Goal: Information Seeking & Learning: Learn about a topic

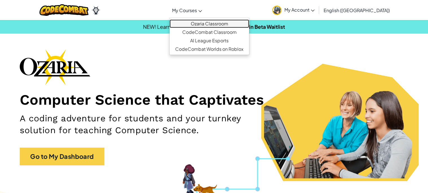
click at [222, 24] on link "Ozaria Classroom" at bounding box center [210, 23] width 80 height 8
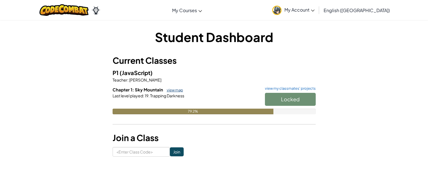
click at [172, 88] on link "view map" at bounding box center [173, 90] width 19 height 5
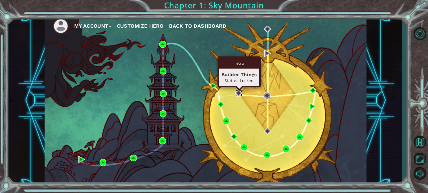
click at [239, 93] on img at bounding box center [238, 93] width 7 height 7
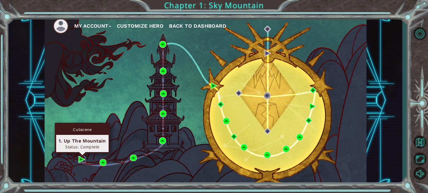
click at [80, 160] on img at bounding box center [81, 159] width 7 height 7
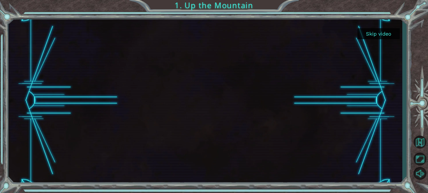
click at [380, 36] on button "Skip video" at bounding box center [379, 33] width 42 height 11
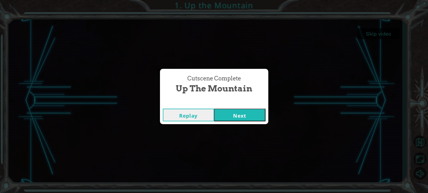
click at [236, 116] on button "Next" at bounding box center [239, 115] width 51 height 13
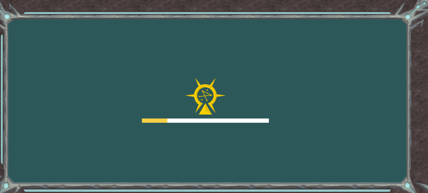
click at [420, 148] on div "Goals Error loading from server. Try refreshing the page. You'll need to join a…" at bounding box center [214, 96] width 428 height 193
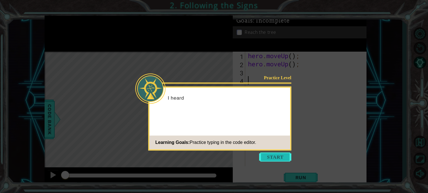
click at [285, 157] on button "Start" at bounding box center [275, 156] width 32 height 9
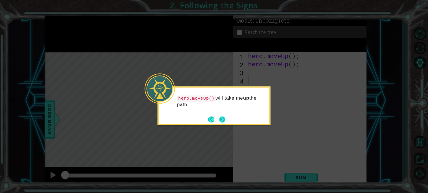
click at [219, 117] on button "Next" at bounding box center [222, 119] width 6 height 6
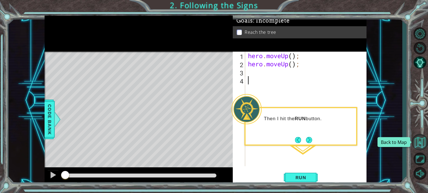
click at [416, 139] on button "Back to Map" at bounding box center [420, 142] width 16 height 16
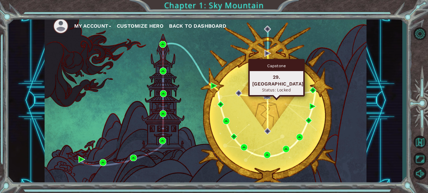
click at [266, 94] on img at bounding box center [267, 95] width 7 height 7
click at [269, 97] on img at bounding box center [267, 95] width 7 height 7
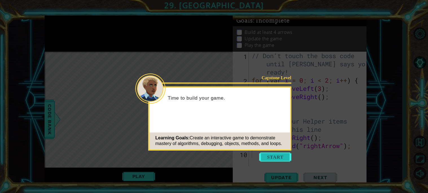
click at [272, 157] on button "Start" at bounding box center [275, 156] width 32 height 9
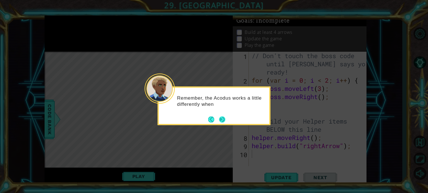
click at [224, 123] on button "Next" at bounding box center [222, 119] width 6 height 6
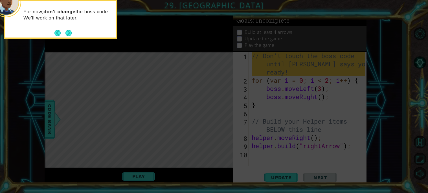
click at [69, 30] on footer at bounding box center [62, 33] width 17 height 8
click at [69, 33] on button "Next" at bounding box center [68, 33] width 6 height 6
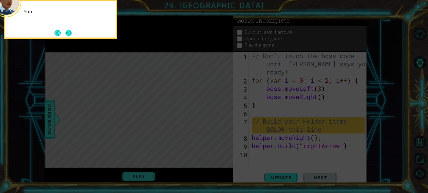
click at [69, 32] on button "Next" at bounding box center [68, 33] width 6 height 6
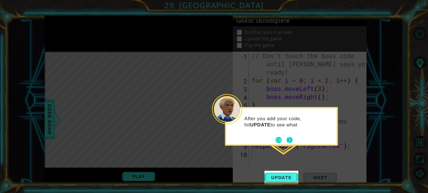
click at [290, 137] on button "Next" at bounding box center [290, 140] width 6 height 6
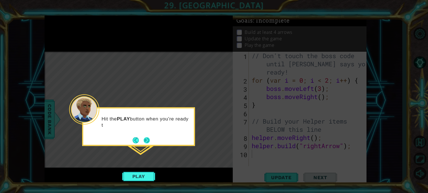
click at [148, 138] on button "Next" at bounding box center [147, 140] width 6 height 6
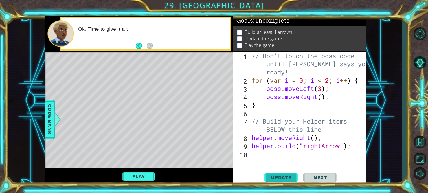
click at [290, 181] on button "Update" at bounding box center [281, 177] width 34 height 13
click at [294, 180] on span "Update" at bounding box center [282, 178] width 32 height 6
click at [298, 177] on div "Update Next" at bounding box center [301, 177] width 134 height 13
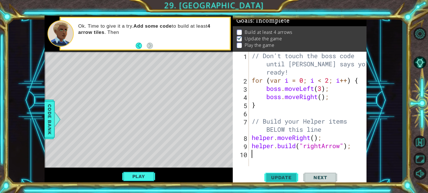
click at [297, 178] on button "Update" at bounding box center [281, 177] width 34 height 13
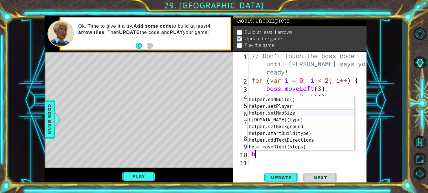
scroll to position [41, 0]
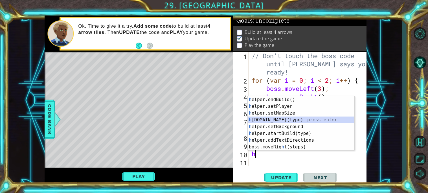
click at [296, 119] on div "h elper.endBuild() press enter h elper.setPlayer press enter h elper.setMapSize…" at bounding box center [301, 130] width 107 height 68
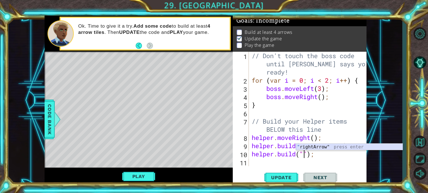
click at [329, 149] on div "" rightArrow" press enter" at bounding box center [349, 154] width 107 height 20
type textarea "helper.build("rightArrow");"
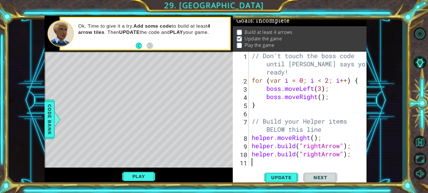
click at [304, 161] on div "// Don't touch the boss code until Vega says you're ready! for ( var i = 0 ; i …" at bounding box center [309, 125] width 117 height 147
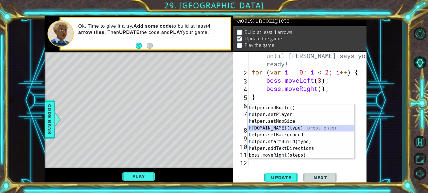
click at [302, 127] on div "h elper.endBuild() press enter h elper.setPlayer press enter h elper.setMapSize…" at bounding box center [301, 138] width 107 height 68
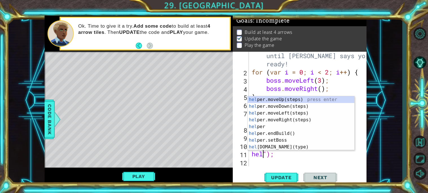
scroll to position [0, 0]
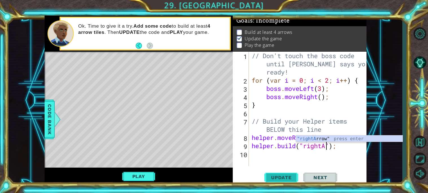
click at [288, 180] on span "Update" at bounding box center [282, 178] width 32 height 6
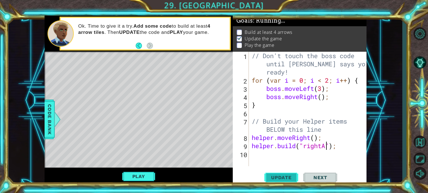
click at [290, 179] on span "Update" at bounding box center [282, 178] width 32 height 6
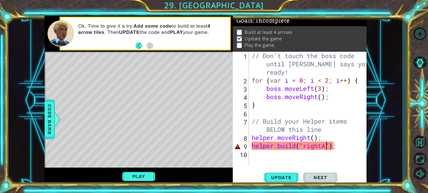
click at [308, 176] on span "Next" at bounding box center [320, 178] width 25 height 6
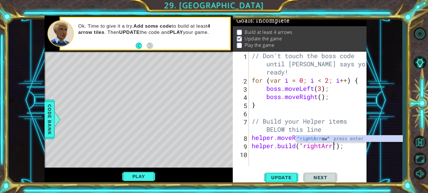
scroll to position [0, 4]
type textarea "helper.build("rightArrow");"
click at [295, 176] on span "Update" at bounding box center [282, 178] width 32 height 6
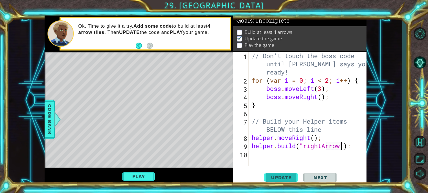
click at [294, 175] on span "Update" at bounding box center [282, 178] width 32 height 6
click at [295, 178] on span "Update" at bounding box center [282, 178] width 32 height 6
click at [295, 177] on span "Update" at bounding box center [282, 178] width 32 height 6
click at [308, 158] on div "// Don't touch the boss code until Vega says you're ready! for ( var i = 0 ; i …" at bounding box center [309, 125] width 117 height 147
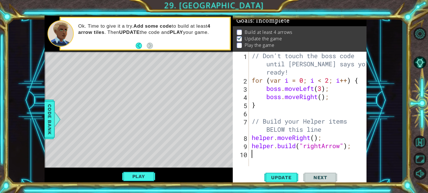
type textarea "h"
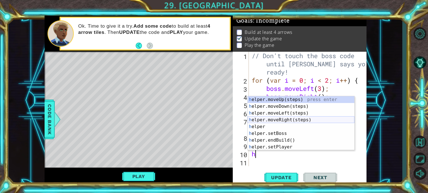
click at [297, 118] on div "h elper.moveUp(steps) press enter h elper.moveDown(steps) press enter h elper.m…" at bounding box center [301, 130] width 107 height 68
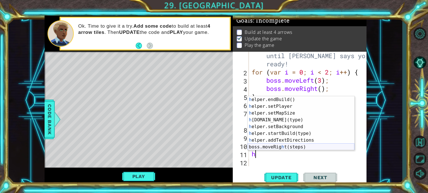
scroll to position [41, 0]
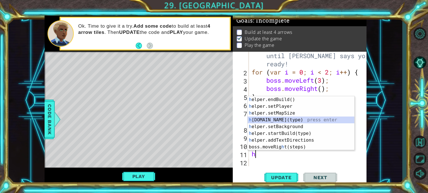
click at [296, 117] on div "h elper.endBuild() press enter h elper.setPlayer press enter h elper.setMapSize…" at bounding box center [301, 130] width 107 height 68
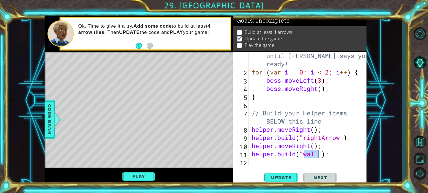
scroll to position [0, 3]
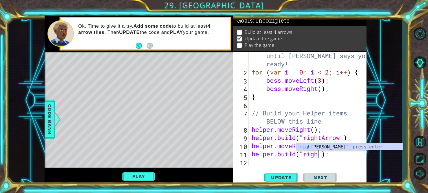
type textarea "helper.build("rightArrow");"
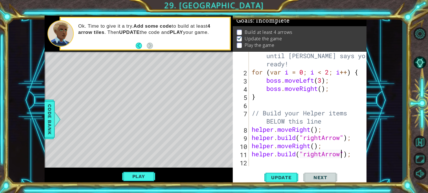
click at [261, 166] on div "// Don't touch the boss code until Vega says you're ready! for ( var i = 0 ; i …" at bounding box center [309, 116] width 117 height 147
type textarea "h"
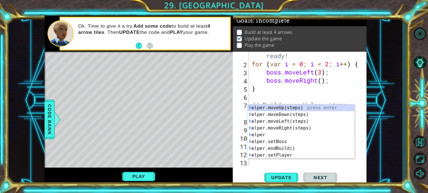
scroll to position [16, 0]
click at [299, 131] on div "h elper.moveUp(steps) press enter h elper.moveDown(steps) press enter h elper.m…" at bounding box center [301, 138] width 107 height 68
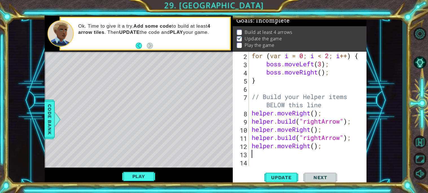
scroll to position [24, 0]
click at [299, 131] on div "for ( var i = 0 ; i < 2 ; i ++ ) { boss . moveLeft ( 3 ) ; boss . moveRight ( )…" at bounding box center [309, 117] width 117 height 131
type textarea "helper.moveRight();"
click at [295, 161] on div "for ( var i = 0 ; i < 2 ; i ++ ) { boss . moveLeft ( 3 ) ; boss . moveRight ( )…" at bounding box center [309, 117] width 117 height 131
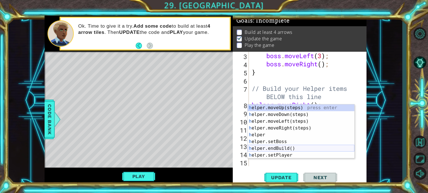
scroll to position [41, 0]
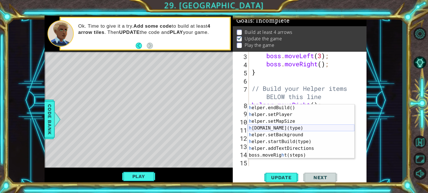
click at [301, 127] on div "h elper.endBuild() press enter h elper.setPlayer press enter h elper.setMapSize…" at bounding box center [301, 138] width 107 height 68
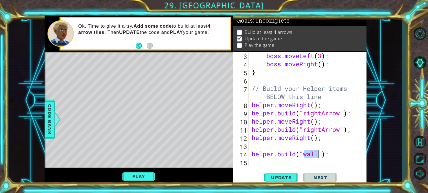
scroll to position [0, 3]
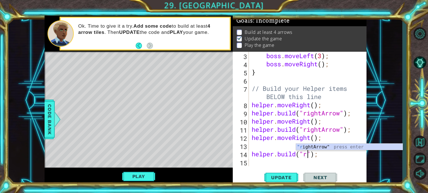
type textarea "helper.build("rightArrow");"
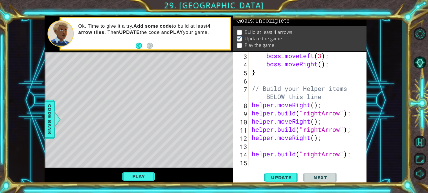
click at [272, 166] on div "boss . moveLeft ( 3 ) ; boss . moveRight ( ) ; } // Build your Helper items BEL…" at bounding box center [309, 117] width 117 height 131
type textarea "h"
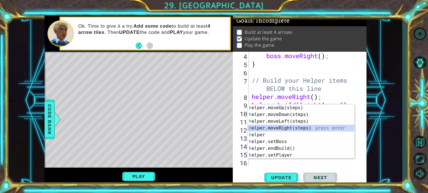
click at [293, 128] on div "h elper.moveUp(steps) press enter h elper.moveDown(steps) press enter h elper.m…" at bounding box center [301, 138] width 107 height 68
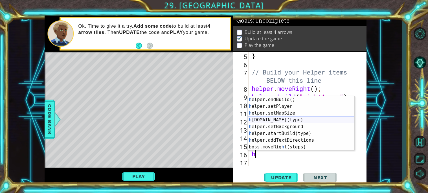
click at [322, 119] on div "h elper.endBuild() press enter h elper.setPlayer press enter h elper.setMapSize…" at bounding box center [301, 130] width 107 height 68
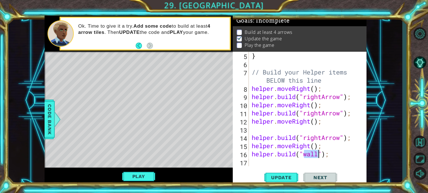
scroll to position [0, 3]
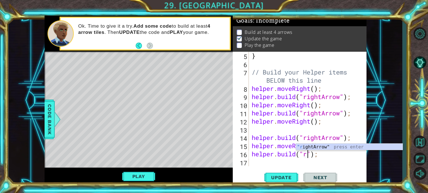
type textarea "helper.build("rightArrow");"
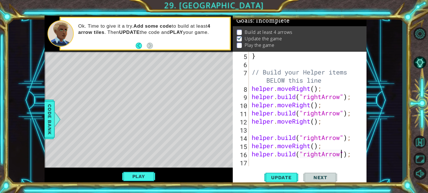
click at [307, 162] on div "} // Build your Helper items BELOW this line helper . moveRight ( ) ; helper . …" at bounding box center [309, 117] width 117 height 131
type textarea "h"
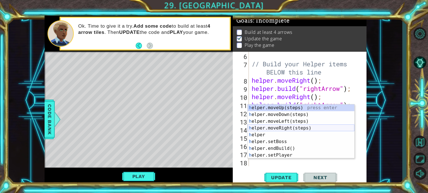
click at [306, 128] on div "h elper.moveUp(steps) press enter h elper.moveDown(steps) press enter h elper.m…" at bounding box center [301, 138] width 107 height 68
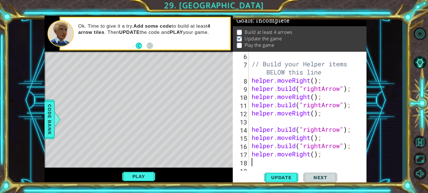
scroll to position [65, 0]
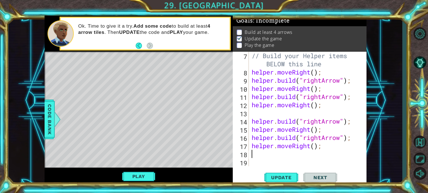
click at [301, 158] on div "// Build your Helper items BELOW this line helper . moveRight ( ) ; helper . bu…" at bounding box center [309, 121] width 117 height 139
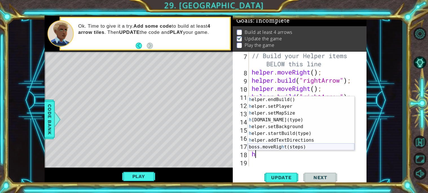
scroll to position [41, 0]
click at [325, 118] on div "h elper.endBuild() press enter h elper.setPlayer press enter h elper.setMapSize…" at bounding box center [301, 130] width 107 height 68
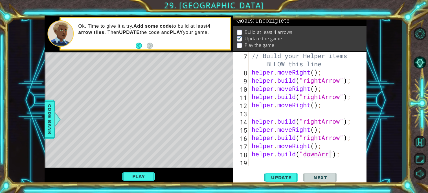
scroll to position [0, 4]
type textarea "helper.build("downArrow");"
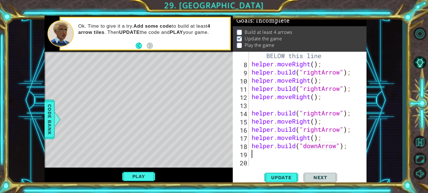
type textarea "h"
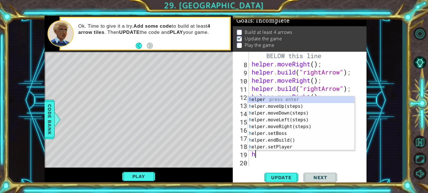
scroll to position [0, 0]
click at [305, 112] on div "h elper press enter h elper.moveUp(steps) press enter h elper.moveDown(steps) p…" at bounding box center [301, 130] width 107 height 68
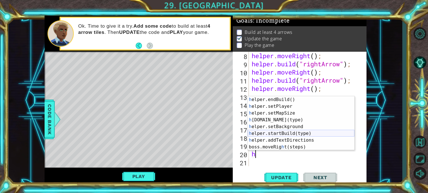
scroll to position [41, 0]
click at [288, 122] on div "h elper.endBuild() press enter h elper.setPlayer press enter h elper.setMapSize…" at bounding box center [301, 130] width 107 height 68
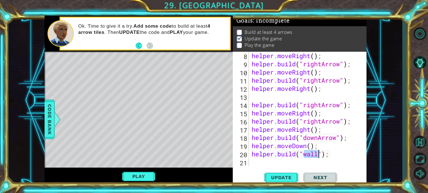
scroll to position [0, 3]
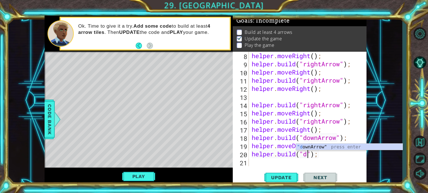
type textarea "helper.build("downArrow");"
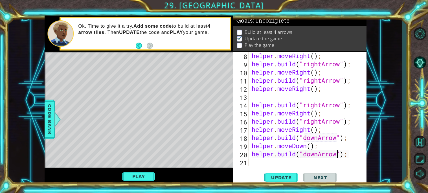
click at [279, 165] on div "helper . moveRight ( ) ; helper . build ( "rightArrow" ) ; helper . moveRight (…" at bounding box center [309, 117] width 117 height 131
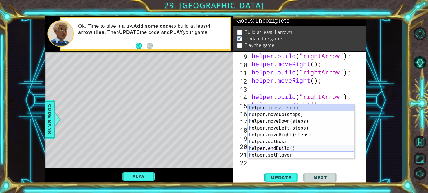
scroll to position [41, 0]
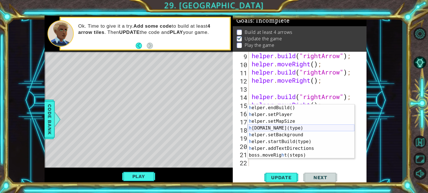
click at [288, 126] on div "h elper.endBuild() press enter h elper.setPlayer press enter h elper.setMapSize…" at bounding box center [301, 138] width 107 height 68
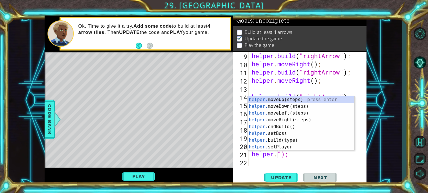
scroll to position [0, 0]
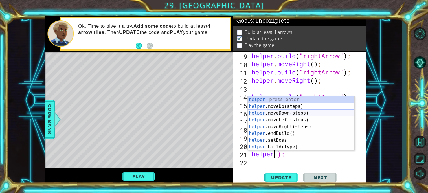
click at [296, 112] on div "helper press enter helper .moveUp(steps) press enter helper .moveDown(steps) pr…" at bounding box center [301, 130] width 107 height 68
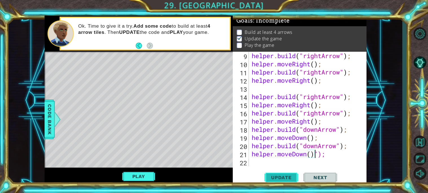
click at [285, 179] on span "Update" at bounding box center [282, 178] width 32 height 6
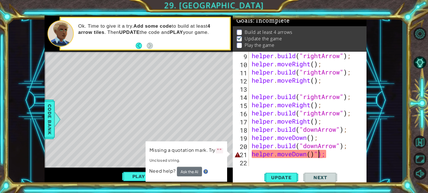
click at [318, 155] on div "helper . build ( "rightArrow" ) ; helper . moveRight ( ) ; helper . build ( "ri…" at bounding box center [309, 117] width 117 height 131
click at [319, 154] on div "helper . build ( "rightArrow" ) ; helper . moveRight ( ) ; helper . build ( "ri…" at bounding box center [309, 117] width 117 height 131
click at [289, 174] on button "Update" at bounding box center [281, 177] width 34 height 13
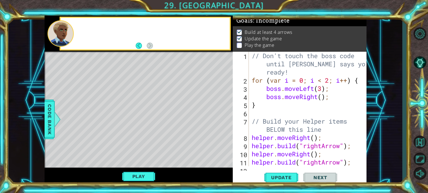
click at [253, 161] on div "// Don't touch the boss code until Vega says you're ready! for ( var i = 0 ; i …" at bounding box center [309, 125] width 117 height 147
type textarea "helper.build("rightArrow");"
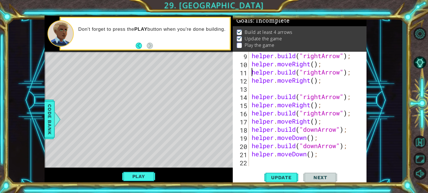
click at [276, 159] on div "helper . build ( "rightArrow" ) ; helper . moveRight ( ) ; helper . build ( "ri…" at bounding box center [309, 117] width 117 height 131
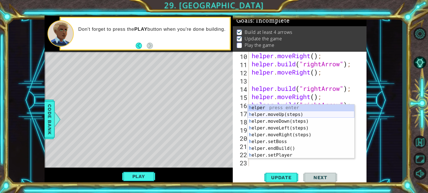
scroll to position [41, 0]
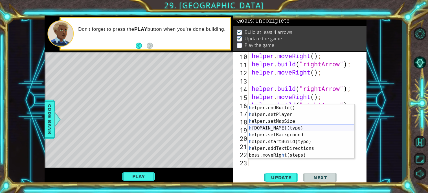
click at [294, 128] on div "h elper.endBuild() press enter h elper.setPlayer press enter h elper.setMapSize…" at bounding box center [301, 138] width 107 height 68
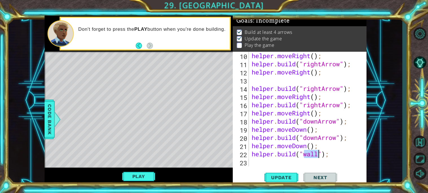
scroll to position [0, 3]
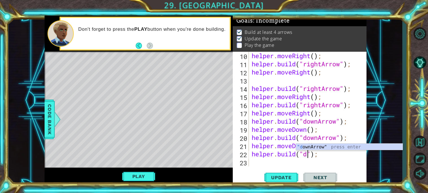
type textarea "helper.build("downArrow");"
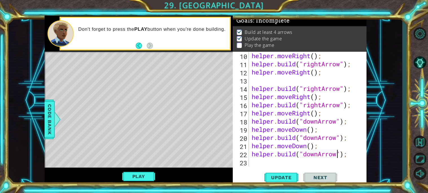
click at [300, 164] on div "helper . moveRight ( ) ; helper . build ( "rightArrow" ) ; helper . moveRight (…" at bounding box center [309, 117] width 117 height 131
type textarea "h"
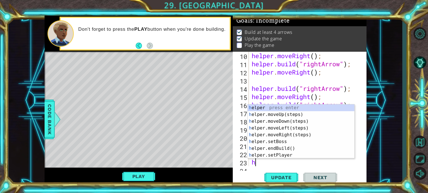
scroll to position [106, 0]
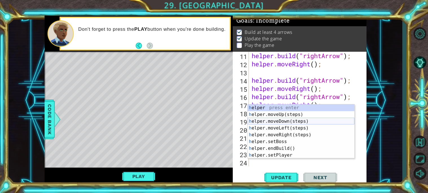
click at [291, 121] on div "h elper press enter h elper.moveUp(steps) press enter h elper.moveDown(steps) p…" at bounding box center [301, 138] width 107 height 68
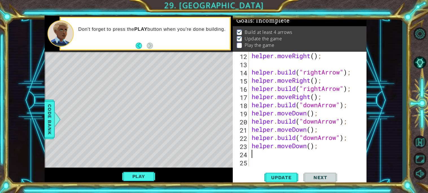
scroll to position [114, 0]
click at [287, 156] on div "helper . moveRight ( ) ; helper . build ( "rightArrow" ) ; helper . moveRight (…" at bounding box center [309, 117] width 117 height 131
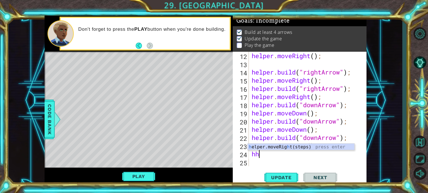
type textarea "h"
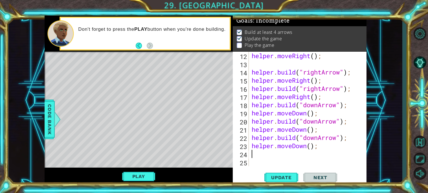
type textarea "h"
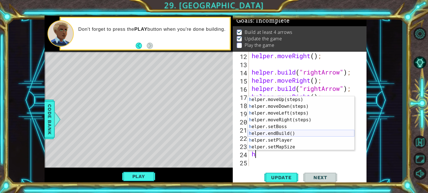
scroll to position [7, 0]
click at [307, 134] on div "h elper.moveUp(steps) press enter h elper.moveDown(steps) press enter h elper.m…" at bounding box center [301, 130] width 107 height 68
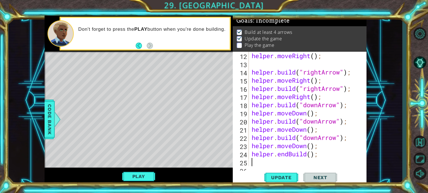
scroll to position [123, 0]
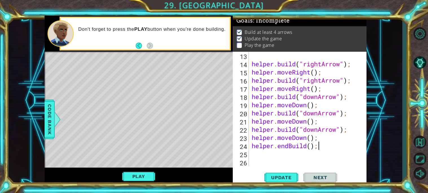
click at [320, 145] on div "helper . build ( "rightArrow" ) ; helper . moveRight ( ) ; helper . build ( "ri…" at bounding box center [309, 117] width 117 height 131
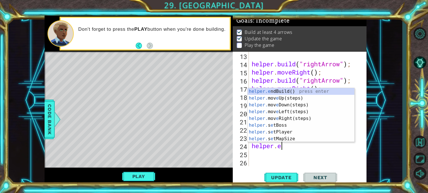
scroll to position [0, 0]
click at [297, 138] on div "helper press enter helper .moveUp(steps) press enter helper .moveDown(steps) pr…" at bounding box center [301, 122] width 107 height 68
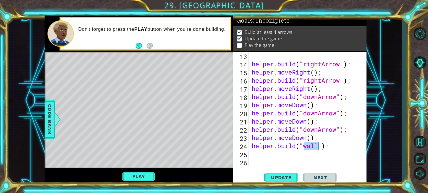
scroll to position [0, 3]
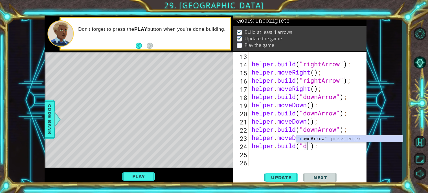
click at [375, 133] on div "1 ההההההההההההההההההההההההההההההההההההההההההההההההההההההההההההההההההההההההההההה…" at bounding box center [205, 101] width 394 height 170
click at [307, 146] on div "helper . build ( "rightArrow" ) ; helper . moveRight ( ) ; helper . build ( "ri…" at bounding box center [309, 117] width 117 height 131
click at [339, 135] on div ""do wnArrow" press enter" at bounding box center [349, 145] width 107 height 20
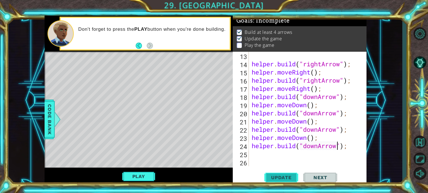
type textarea "helper.build("downArrow");"
click at [286, 179] on span "Update" at bounding box center [282, 178] width 32 height 6
click at [292, 160] on div "helper . build ( "rightArrow" ) ; helper . moveRight ( ) ; helper . build ( "ri…" at bounding box center [309, 117] width 117 height 131
click at [294, 150] on div "helper . build ( "rightArrow" ) ; helper . moveRight ( ) ; helper . build ( "ri…" at bounding box center [309, 117] width 117 height 131
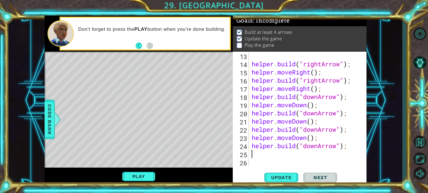
type textarea "h"
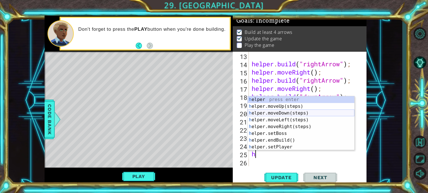
click at [297, 112] on div "h elper press enter h elper.moveUp(steps) press enter h elper.moveDown(steps) p…" at bounding box center [301, 130] width 107 height 68
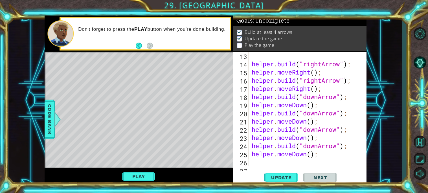
scroll to position [131, 0]
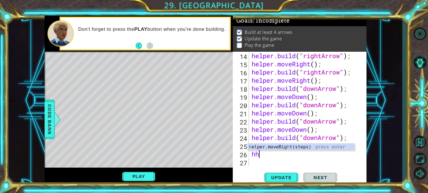
type textarea "h"
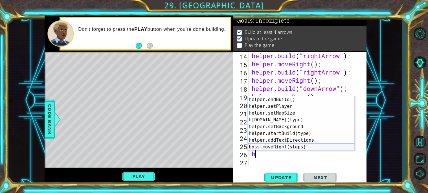
scroll to position [41, 0]
click at [308, 118] on div "h elper.endBuild() press enter h elper.setPlayer press enter h elper.setMapSize…" at bounding box center [301, 130] width 107 height 68
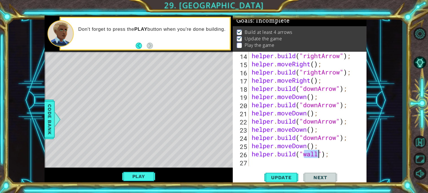
scroll to position [0, 3]
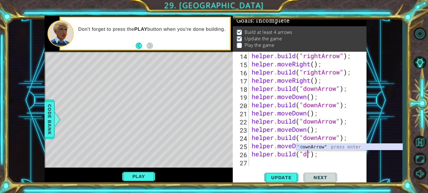
click at [340, 147] on div ""d ownArrow" press enter" at bounding box center [349, 154] width 107 height 20
type textarea "helper.build("downArrow");"
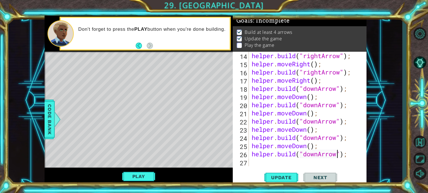
click at [309, 163] on div "helper . build ( "rightArrow" ) ; helper . moveRight ( ) ; helper . build ( "ri…" at bounding box center [309, 117] width 117 height 131
type textarea "h"
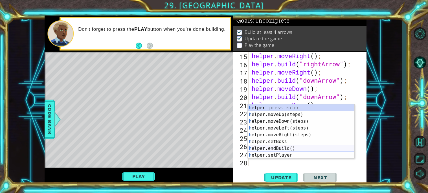
scroll to position [139, 0]
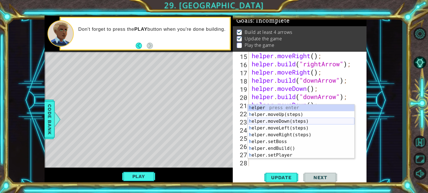
click at [318, 121] on div "h elper press enter h elper.moveUp(steps) press enter h elper.moveDown(steps) p…" at bounding box center [301, 138] width 107 height 68
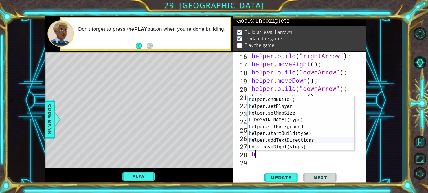
scroll to position [38, 0]
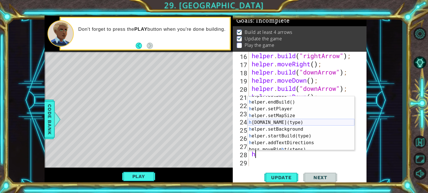
click at [312, 122] on div "h elper.setBoss press enter h elper.endBuild() press enter h elper.setPlayer pr…" at bounding box center [301, 126] width 107 height 68
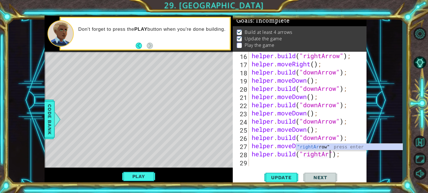
scroll to position [0, 4]
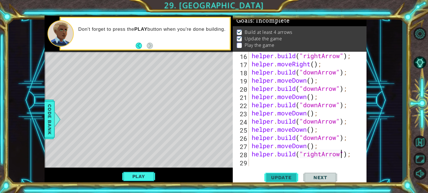
type textarea "helper.build("rightArrow");"
click at [298, 177] on button "Update" at bounding box center [281, 177] width 34 height 13
click at [315, 174] on button "Next" at bounding box center [320, 177] width 34 height 13
click at [135, 177] on button "Play" at bounding box center [138, 176] width 33 height 11
click at [318, 174] on button "Next" at bounding box center [320, 177] width 34 height 13
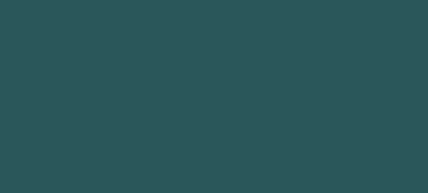
click at [316, 175] on body "Got it 1 2 3 4 5 6 7 8 9 "rightArrow " press enter הההההההההההההההההההההההההההה…" at bounding box center [214, 96] width 428 height 193
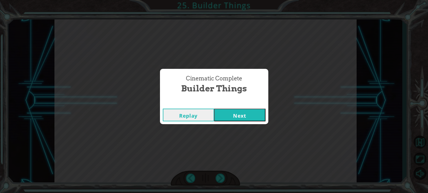
click at [223, 120] on button "Next" at bounding box center [239, 115] width 51 height 13
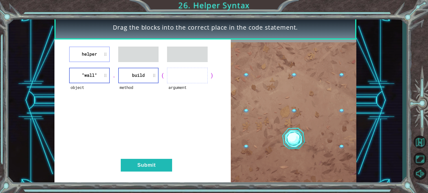
click at [104, 76] on li ""wall"" at bounding box center [89, 76] width 41 height 16
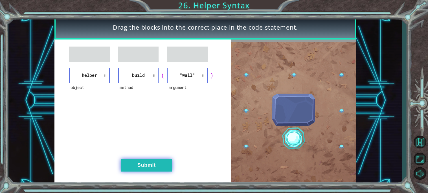
click at [162, 161] on button "Submit" at bounding box center [146, 165] width 51 height 13
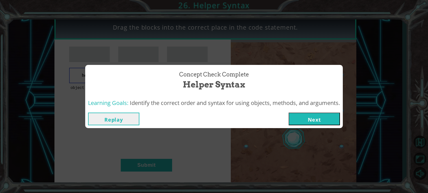
click at [320, 121] on button "Next" at bounding box center [314, 119] width 51 height 13
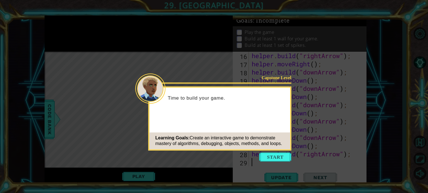
scroll to position [147, 0]
click at [277, 155] on button "Start" at bounding box center [275, 156] width 32 height 9
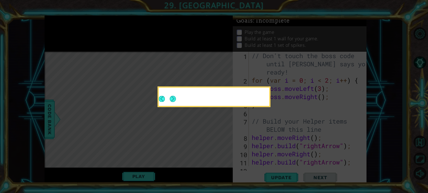
scroll to position [0, 0]
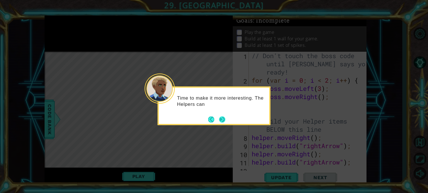
click at [222, 117] on button "Next" at bounding box center [222, 119] width 6 height 6
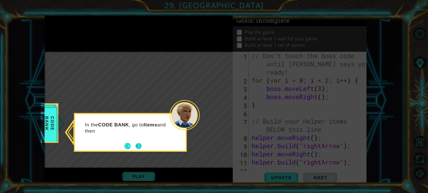
click at [141, 146] on button "Next" at bounding box center [138, 146] width 6 height 6
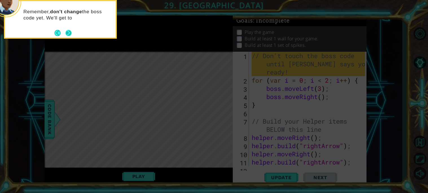
click at [69, 34] on button "Next" at bounding box center [68, 33] width 6 height 6
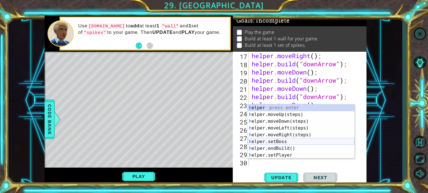
scroll to position [41, 0]
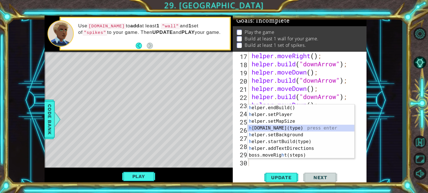
click at [315, 129] on div "h elper.endBuild() press enter h elper.setPlayer press enter h elper.setMapSize…" at bounding box center [301, 138] width 107 height 68
type textarea "[DOMAIN_NAME]("wall");"
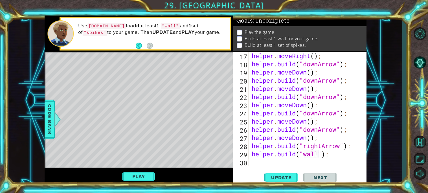
click at [310, 161] on div "helper . moveRight ( ) ; helper . build ( "downArrow" ) ; helper . moveDown ( )…" at bounding box center [309, 117] width 117 height 131
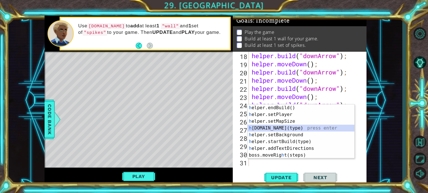
click at [323, 126] on div "h elper.endBuild() press enter h elper.setPlayer press enter h elper.setMapSize…" at bounding box center [301, 138] width 107 height 68
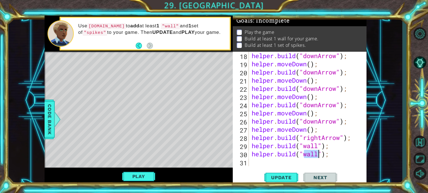
scroll to position [0, 3]
type textarea "[DOMAIN_NAME]("spikes");"
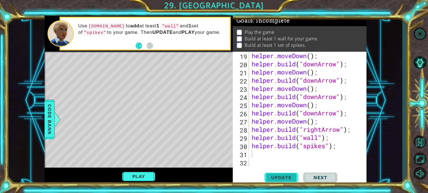
click at [285, 178] on span "Update" at bounding box center [282, 178] width 32 height 6
click at [145, 171] on button "Play" at bounding box center [138, 176] width 33 height 11
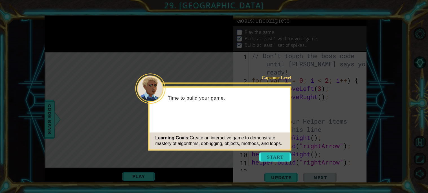
click at [280, 158] on button "Start" at bounding box center [275, 156] width 32 height 9
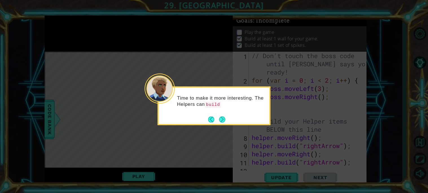
click at [226, 121] on div "Time to make it more interesting. The Helpers can build" at bounding box center [214, 105] width 113 height 39
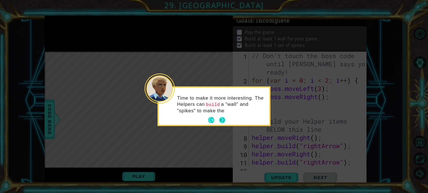
click at [219, 118] on button "Next" at bounding box center [222, 120] width 6 height 6
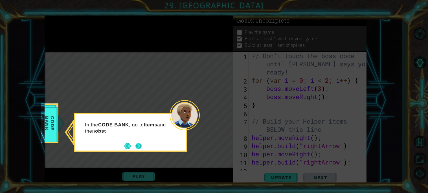
click at [138, 145] on button "Next" at bounding box center [139, 146] width 8 height 8
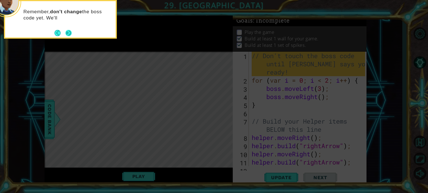
click at [65, 30] on button "Next" at bounding box center [68, 33] width 6 height 6
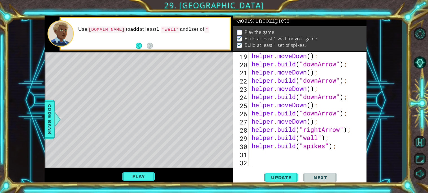
scroll to position [172, 0]
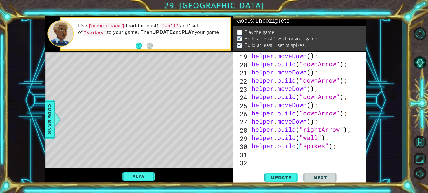
click at [301, 149] on div "helper . moveDown ( ) ; helper . build ( "downArrow" ) ; helper . moveDown ( ) …" at bounding box center [309, 117] width 117 height 131
type textarea "[DOMAIN_NAME]("spikes");"
click at [303, 153] on div "helper . moveDown ( ) ; helper . build ( "downArrow" ) ; helper . moveDown ( ) …" at bounding box center [309, 117] width 117 height 131
type textarea "h"
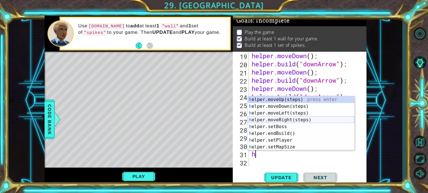
click at [305, 117] on div "h elper.moveUp(steps) press enter h elper.moveDown(steps) press enter h elper.m…" at bounding box center [301, 130] width 107 height 68
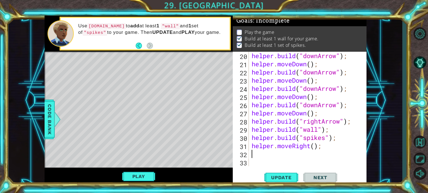
scroll to position [180, 0]
type textarea "h"
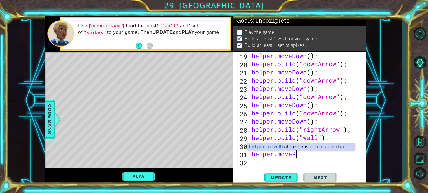
type textarea "helper.move"
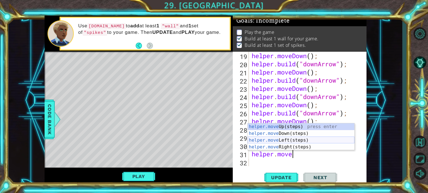
click at [337, 140] on div "helper.move Up(steps) press enter helper.move Down(steps) press enter helper.mo…" at bounding box center [301, 143] width 107 height 41
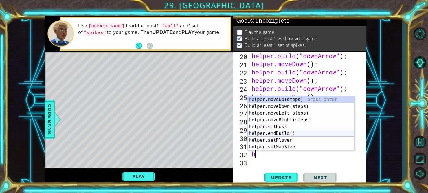
scroll to position [34, 0]
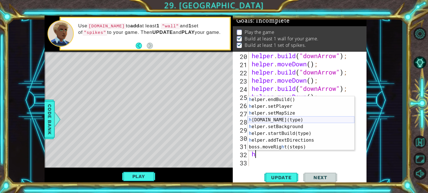
click at [310, 121] on div "h elper.endBuild() press enter h elper.setPlayer press enter h elper.setMapSize…" at bounding box center [301, 130] width 107 height 68
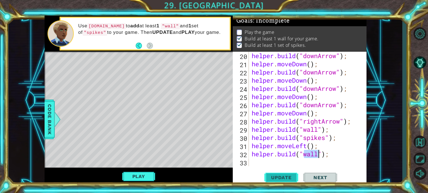
type textarea "[DOMAIN_NAME]("wall");"
click at [282, 178] on span "Update" at bounding box center [282, 178] width 32 height 6
click at [292, 178] on span "Update" at bounding box center [282, 178] width 32 height 6
click at [325, 177] on span "Next" at bounding box center [320, 178] width 25 height 6
click at [136, 175] on button "Play" at bounding box center [138, 176] width 33 height 11
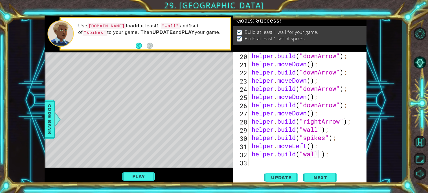
click at [332, 186] on div "1 ההההההההההההההההההההההההההההההההההההההההההההההההההההההההההההההההההההההההההההה…" at bounding box center [214, 96] width 428 height 193
click at [331, 181] on button "Next" at bounding box center [320, 177] width 34 height 13
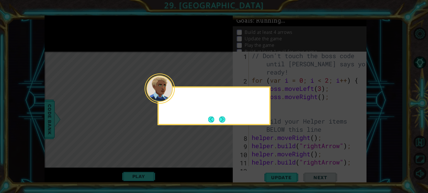
scroll to position [0, 0]
click at [319, 21] on icon at bounding box center [214, 96] width 428 height 193
